Goal: Transaction & Acquisition: Purchase product/service

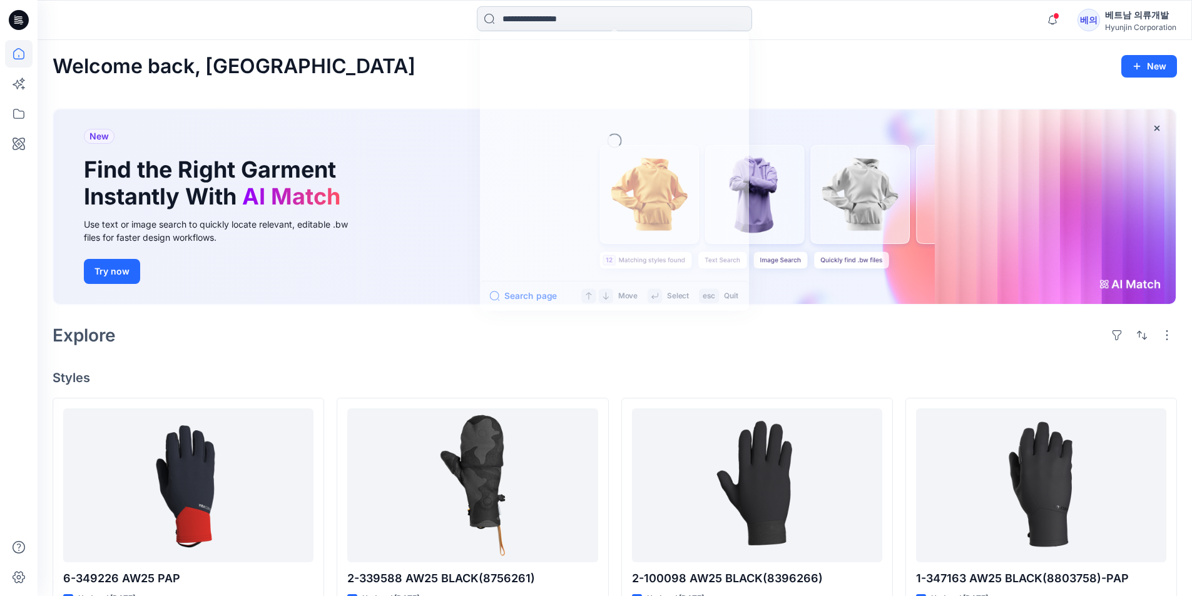
click at [529, 16] on input at bounding box center [614, 18] width 275 height 25
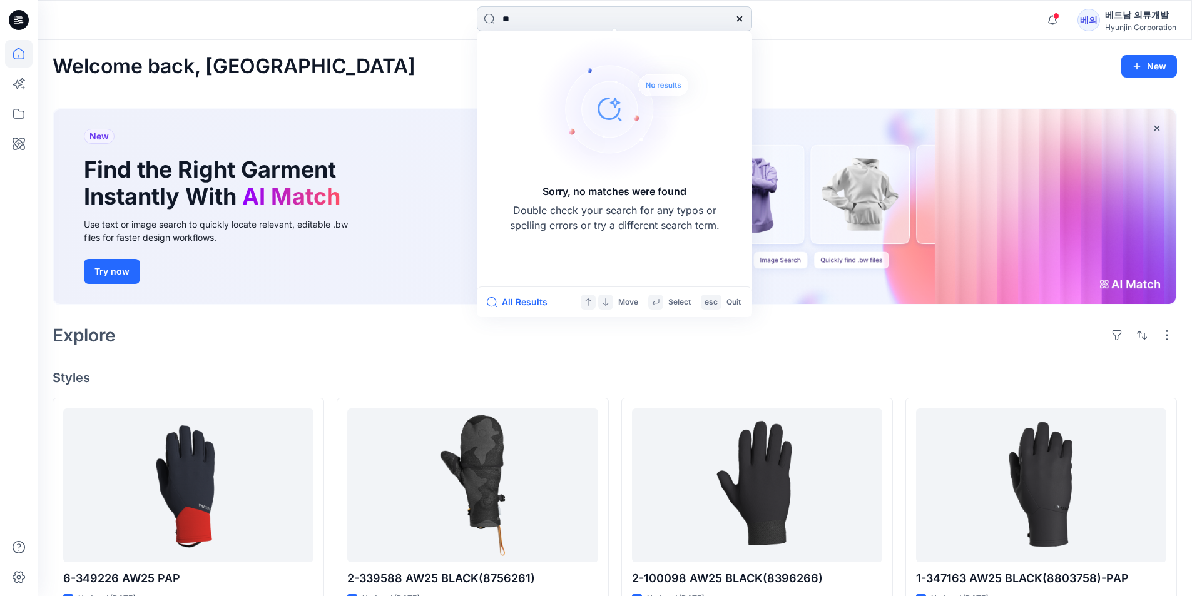
type input "*"
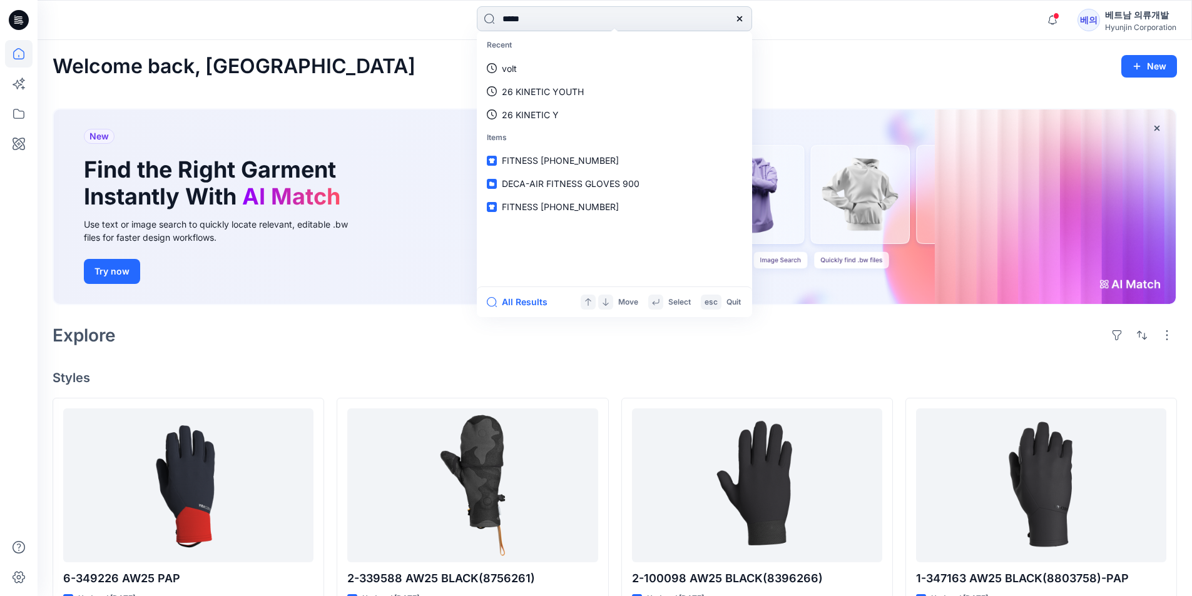
type input "******"
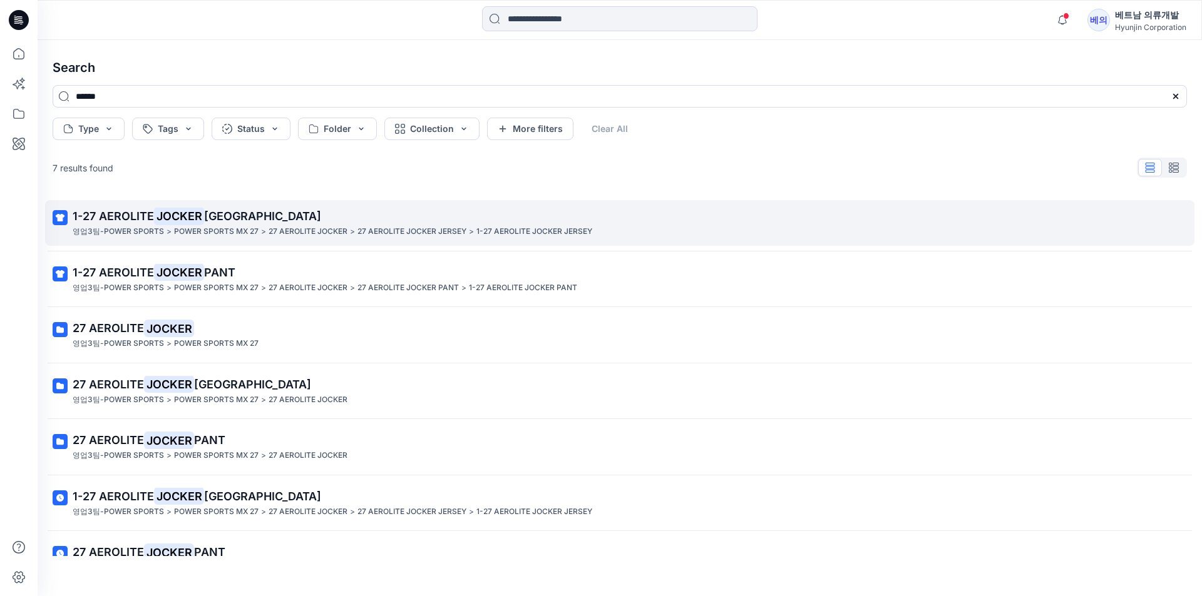
click at [217, 218] on span "[GEOGRAPHIC_DATA]" at bounding box center [262, 216] width 117 height 13
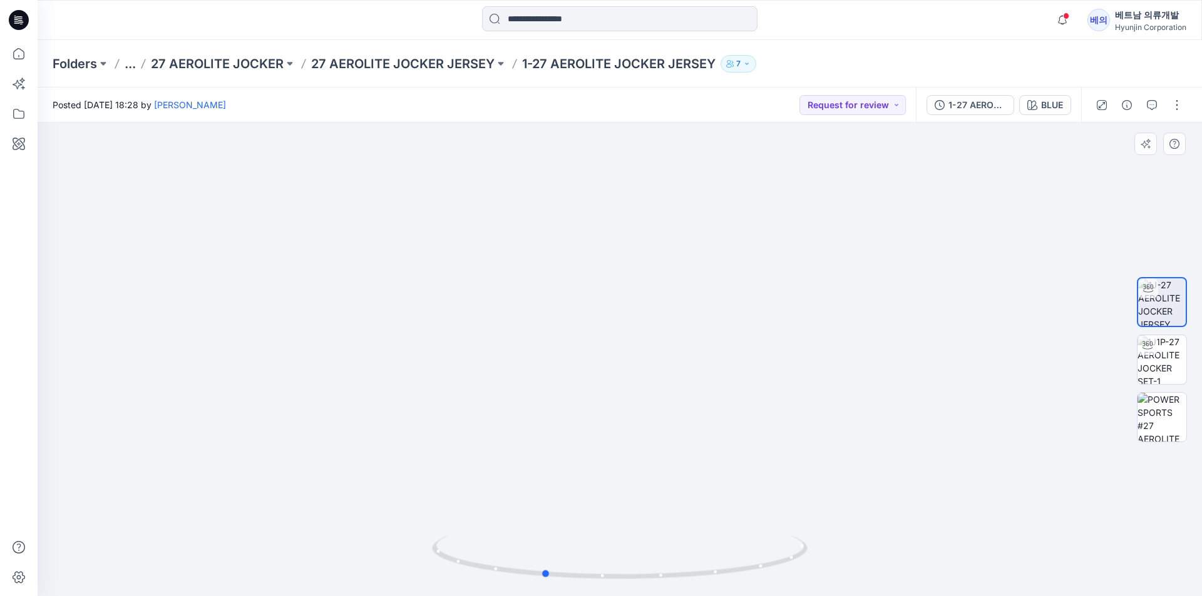
drag, startPoint x: 852, startPoint y: 344, endPoint x: 775, endPoint y: 350, distance: 76.7
click at [775, 350] on div at bounding box center [620, 360] width 1164 height 474
drag, startPoint x: 735, startPoint y: 483, endPoint x: 633, endPoint y: 463, distance: 103.8
click at [633, 463] on div at bounding box center [620, 360] width 1164 height 474
drag, startPoint x: 801, startPoint y: 487, endPoint x: 727, endPoint y: 489, distance: 74.5
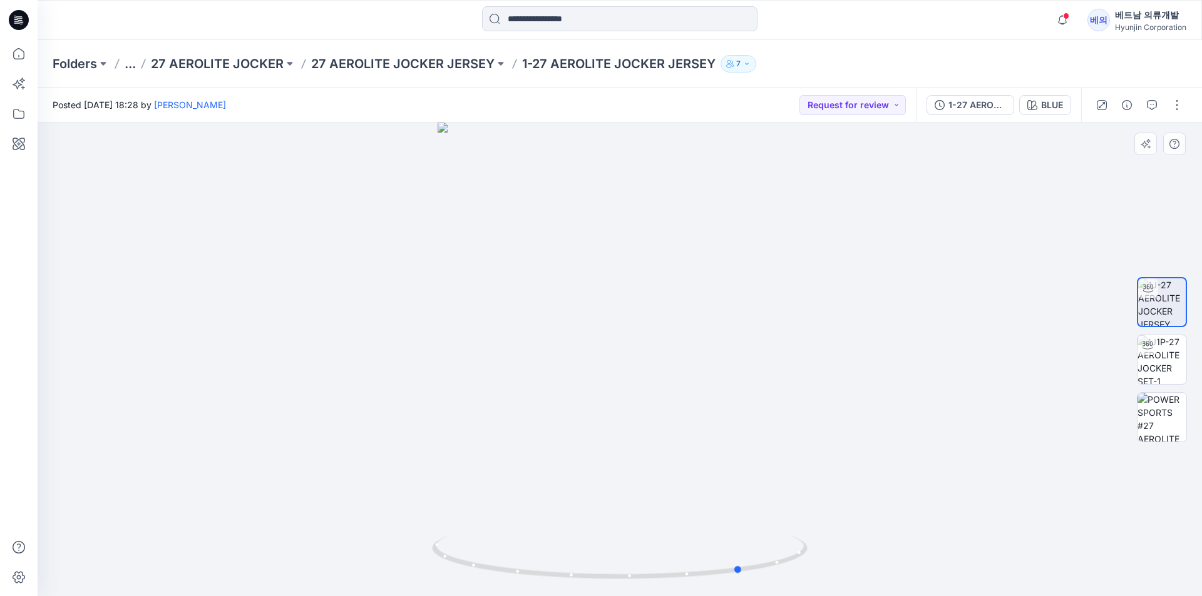
click at [727, 489] on div at bounding box center [620, 360] width 1164 height 474
drag, startPoint x: 730, startPoint y: 309, endPoint x: 657, endPoint y: 332, distance: 76.8
click at [657, 332] on div at bounding box center [620, 360] width 1164 height 474
drag, startPoint x: 645, startPoint y: 448, endPoint x: 608, endPoint y: 441, distance: 36.9
click at [608, 441] on div at bounding box center [620, 360] width 1164 height 474
